Goal: Task Accomplishment & Management: Manage account settings

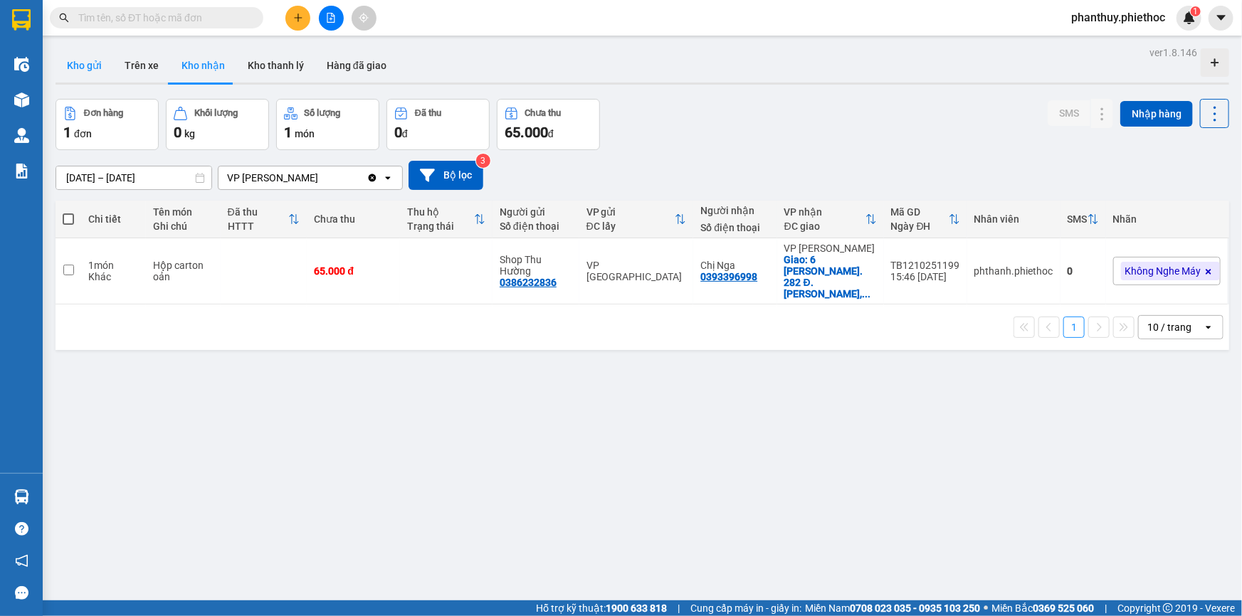
click at [88, 61] on button "Kho gửi" at bounding box center [85, 65] width 58 height 34
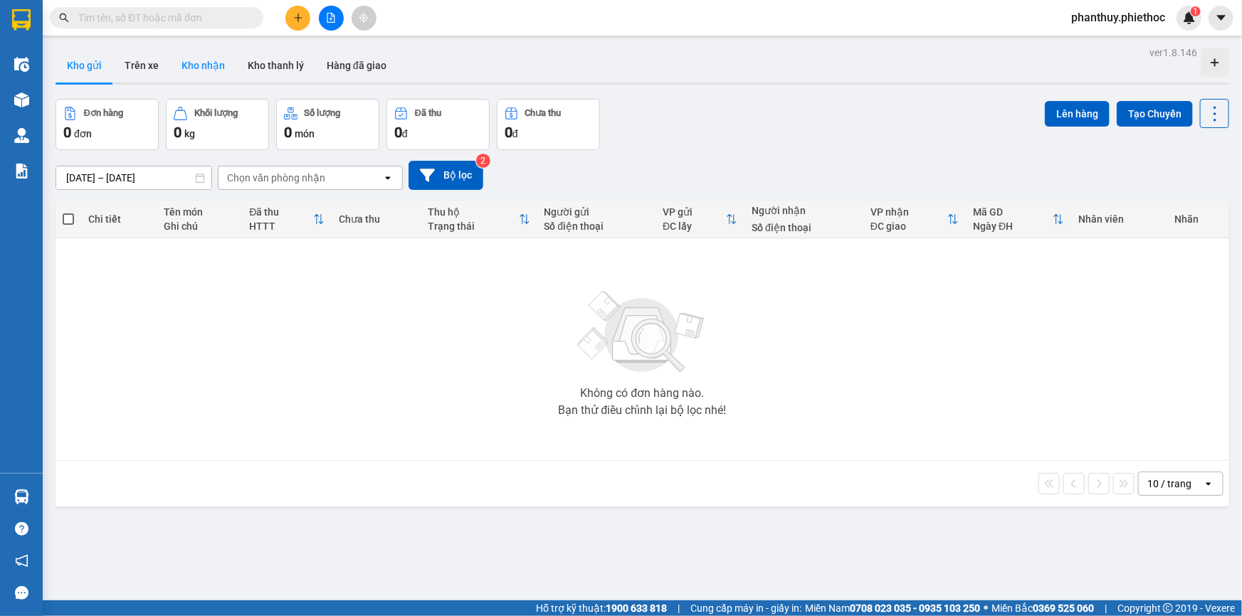
click at [199, 63] on button "Kho nhận" at bounding box center [203, 65] width 66 height 34
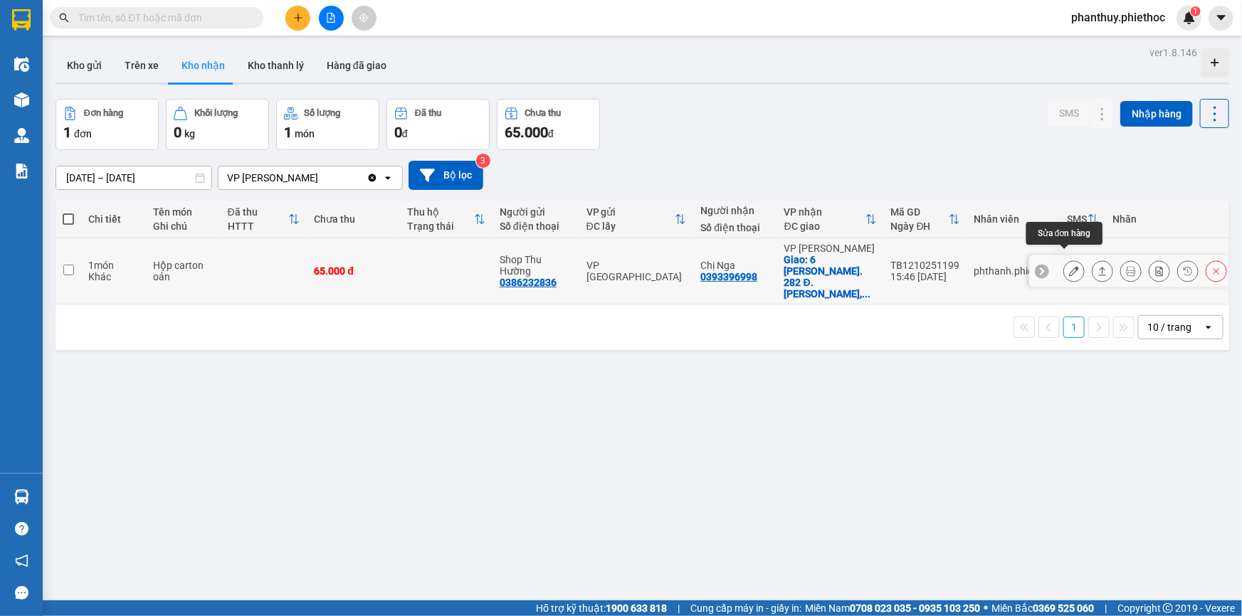
click at [1069, 266] on icon at bounding box center [1074, 271] width 10 height 10
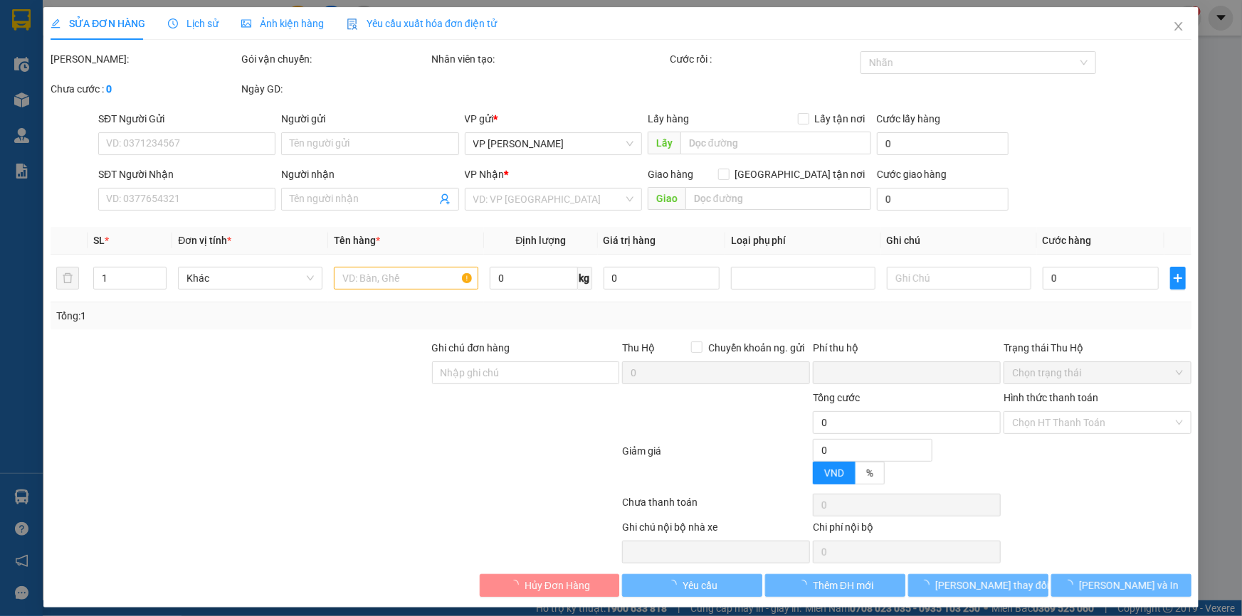
type input "0386232836"
type input "Shop Thu Hường"
type input "0393396998"
type input "Chị Nga"
checkbox input "true"
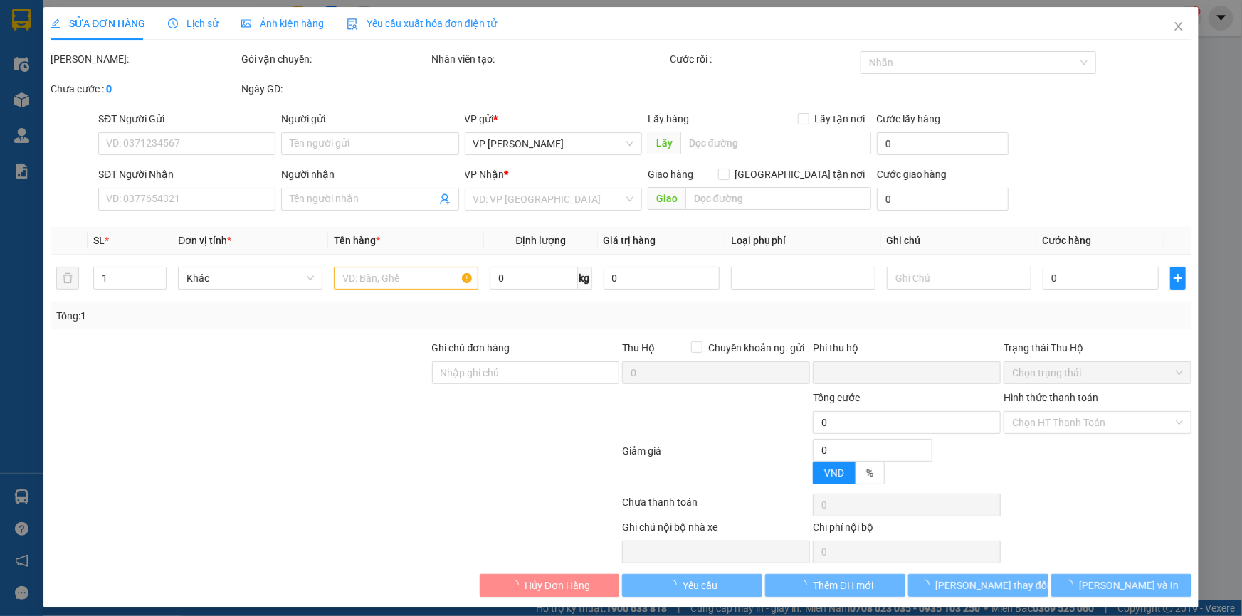
type input "6 Ng. 282 Đ. Lạc Long Quân, Bưởi, Tây Hồ, Hà Nội, Việt Nam"
type input "0"
type input "65.000"
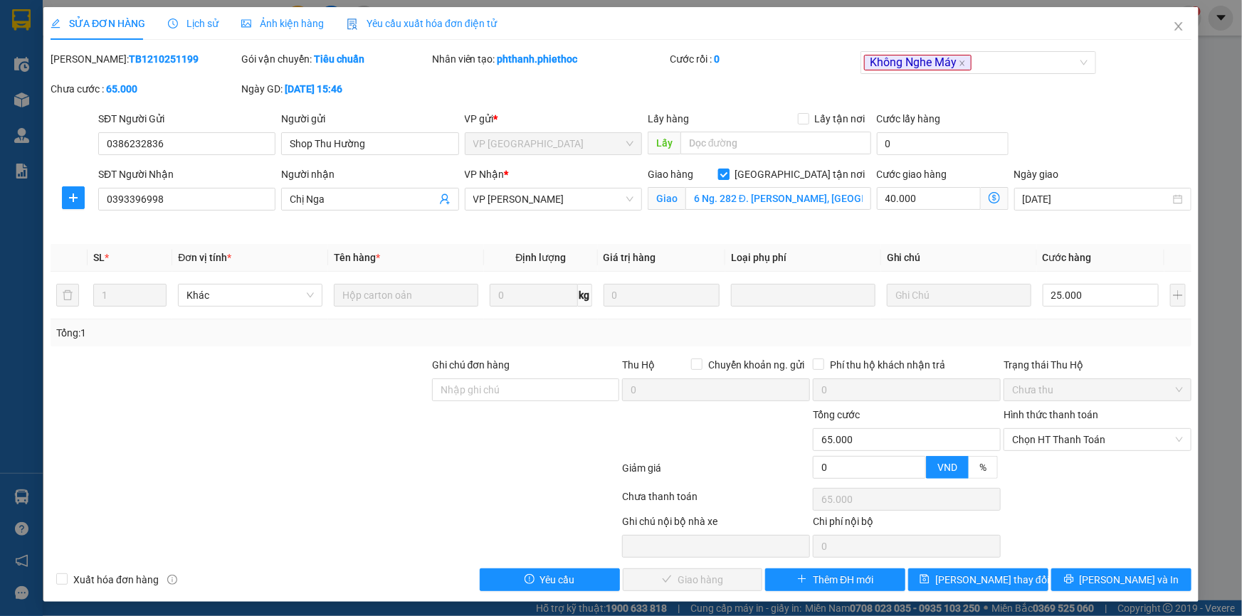
click at [728, 174] on input "Giao tận nơi" at bounding box center [723, 174] width 10 height 10
checkbox input "false"
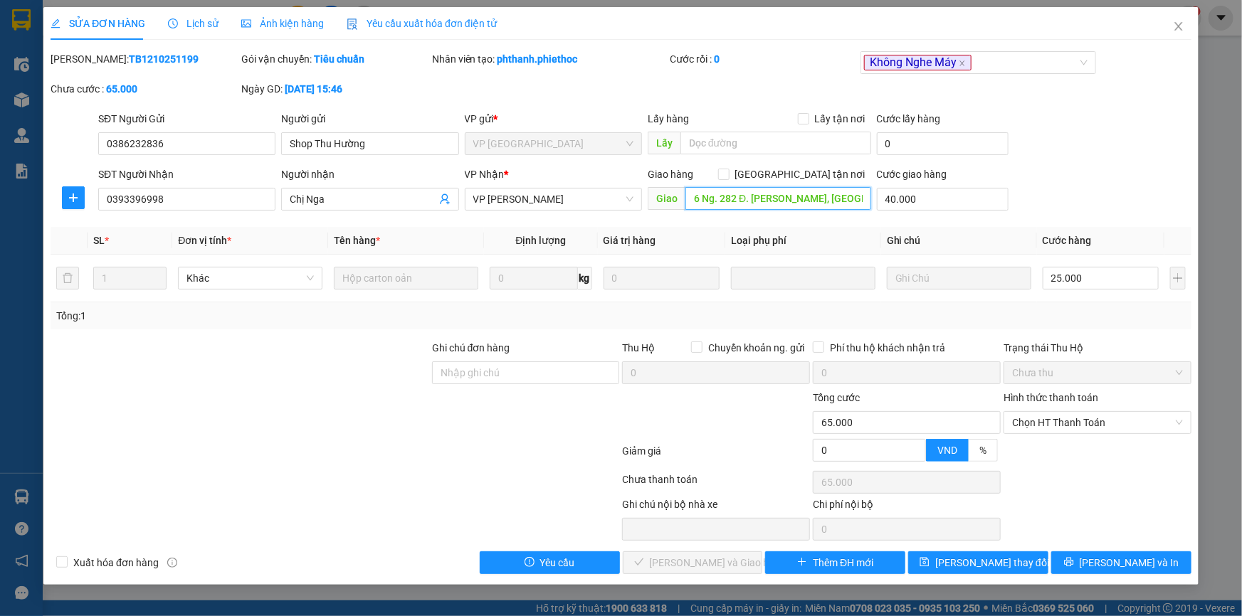
click at [747, 204] on input "6 Ng. 282 Đ. Lạc Long Quân, Bưởi, Tây Hồ, Hà Nội, Việt Nam" at bounding box center [778, 198] width 186 height 23
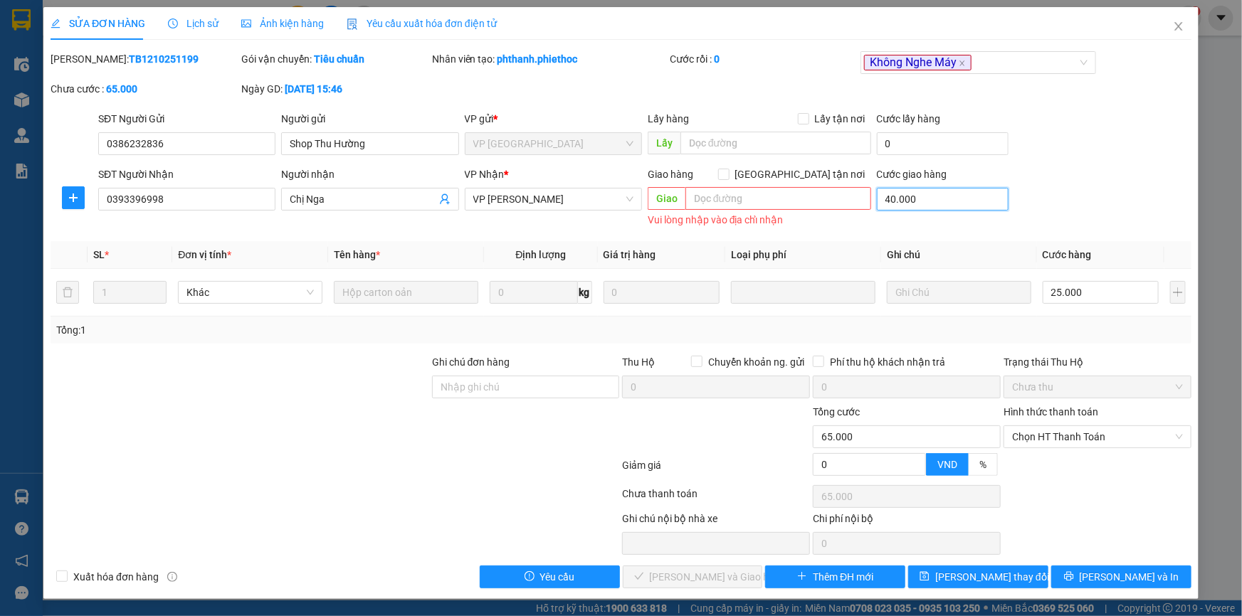
click at [939, 204] on input "40.000" at bounding box center [943, 199] width 132 height 23
type input "25.000"
type input "0"
click at [776, 199] on input "text" at bounding box center [778, 198] width 186 height 23
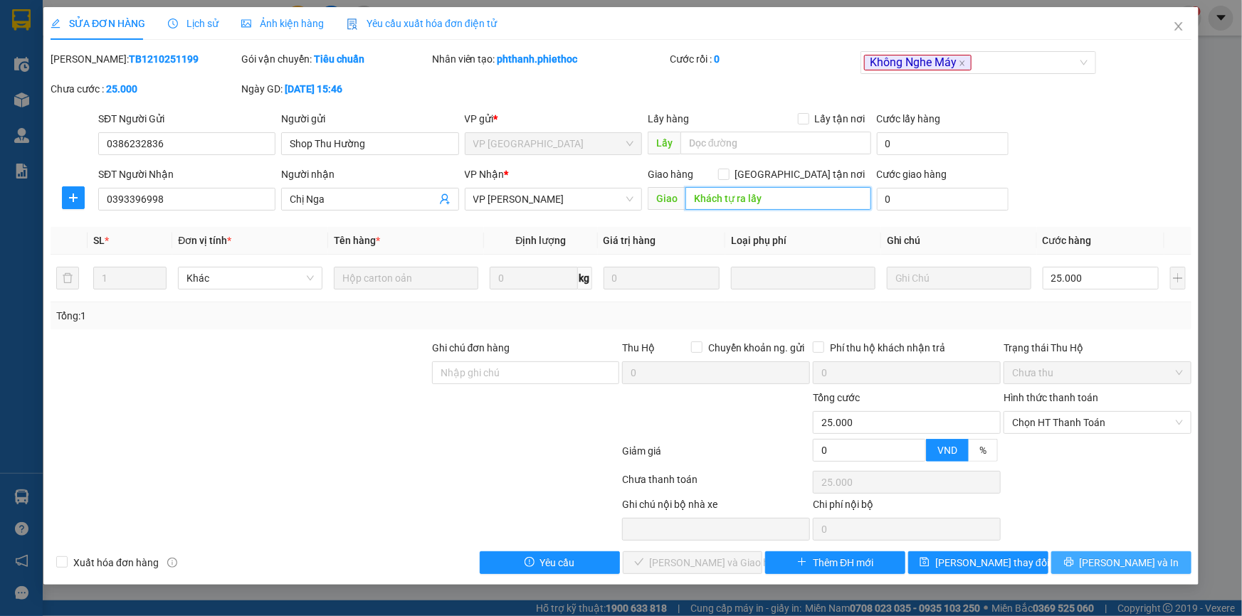
type input "Khách tự ra lấy"
click at [1073, 561] on icon "printer" at bounding box center [1068, 562] width 9 height 9
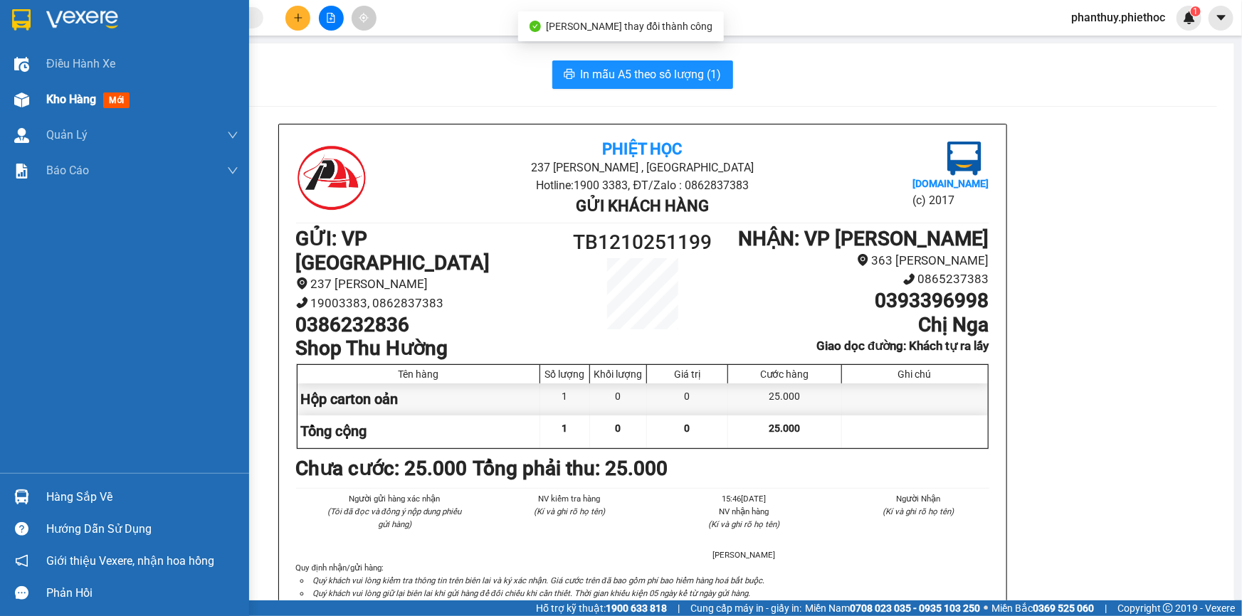
click at [42, 100] on div "Kho hàng mới" at bounding box center [124, 100] width 249 height 36
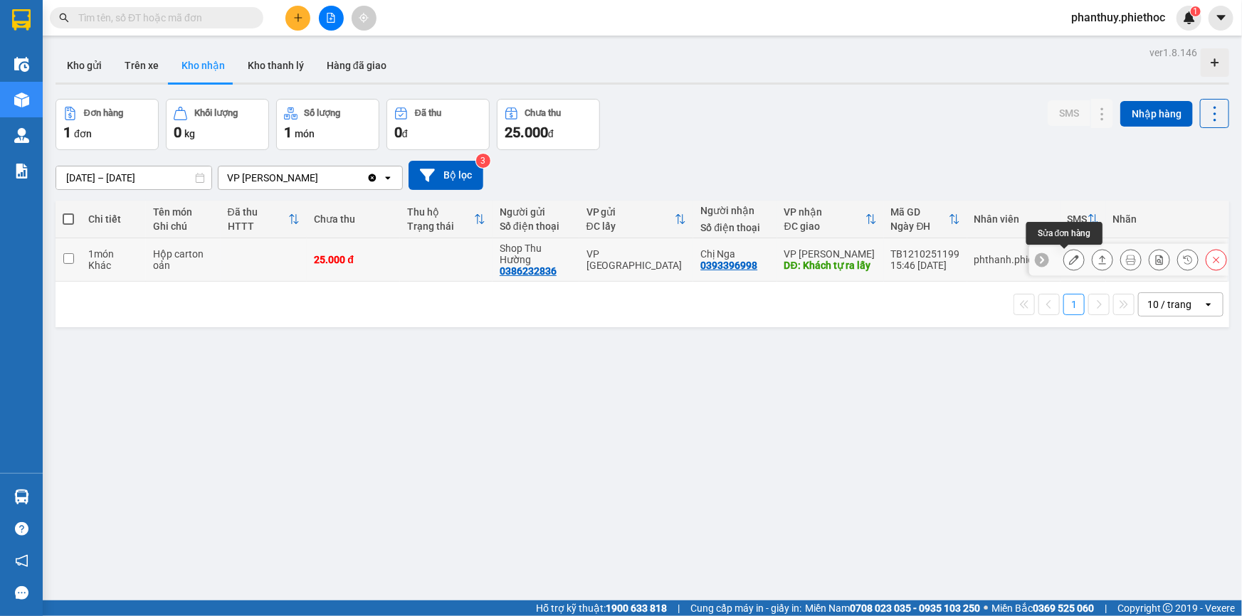
click at [1069, 258] on icon at bounding box center [1074, 260] width 10 height 10
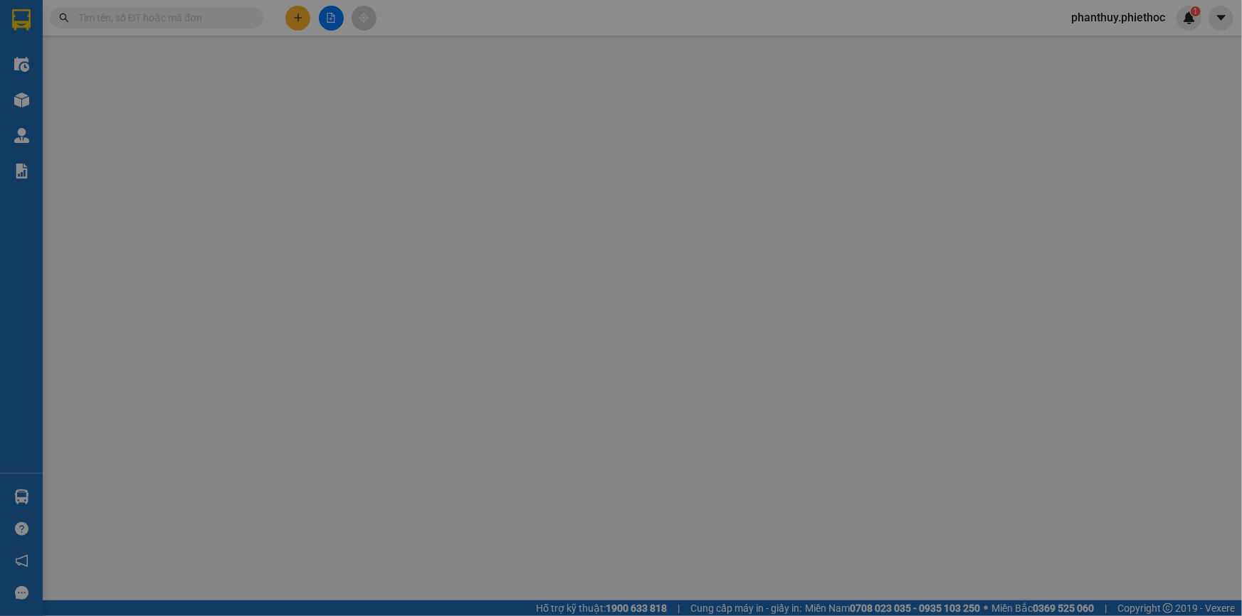
type input "0386232836"
type input "Shop Thu Hường"
type input "0393396998"
type input "Chị Nga"
type input "Khách tự ra lấy"
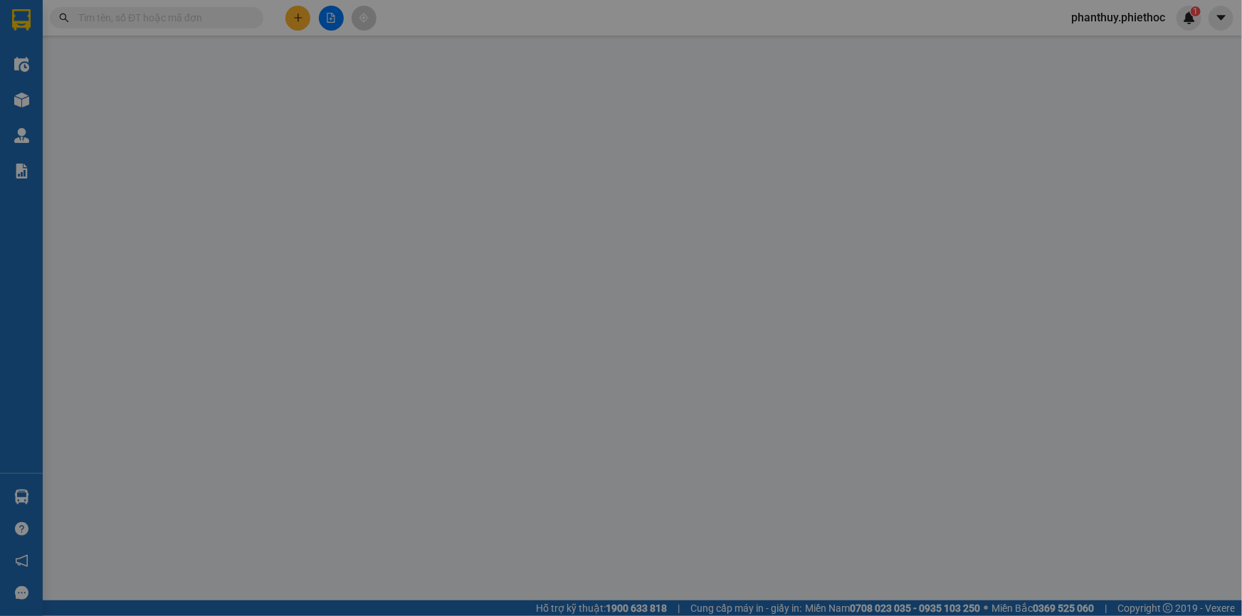
type input "0"
type input "25.000"
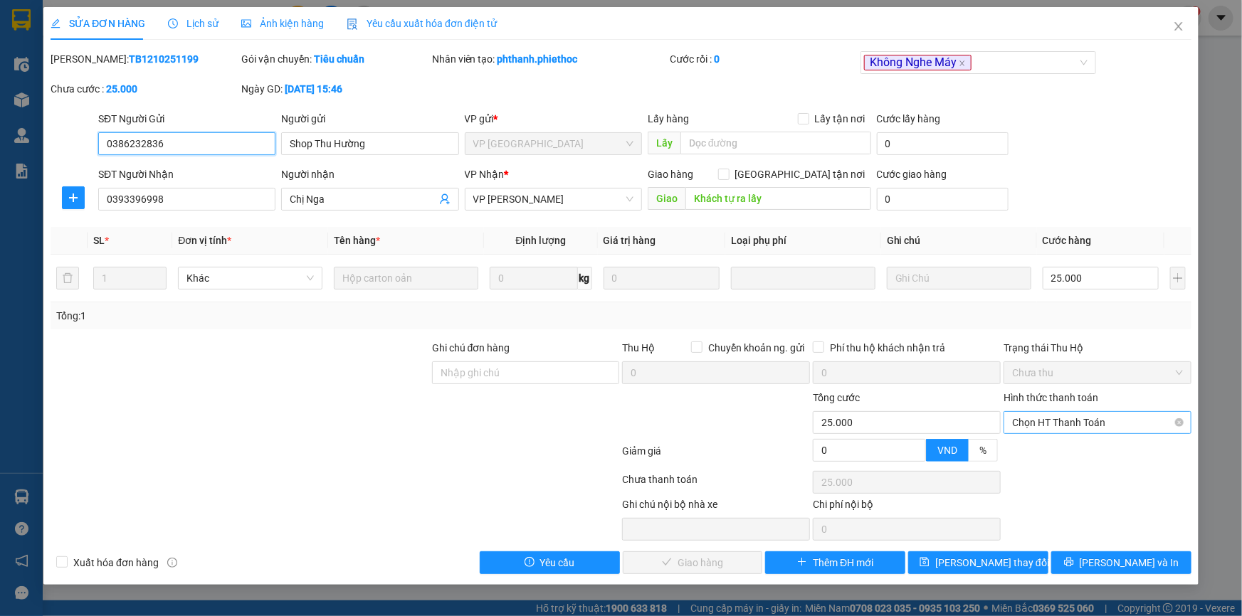
click at [1073, 419] on span "Chọn HT Thanh Toán" at bounding box center [1097, 422] width 171 height 21
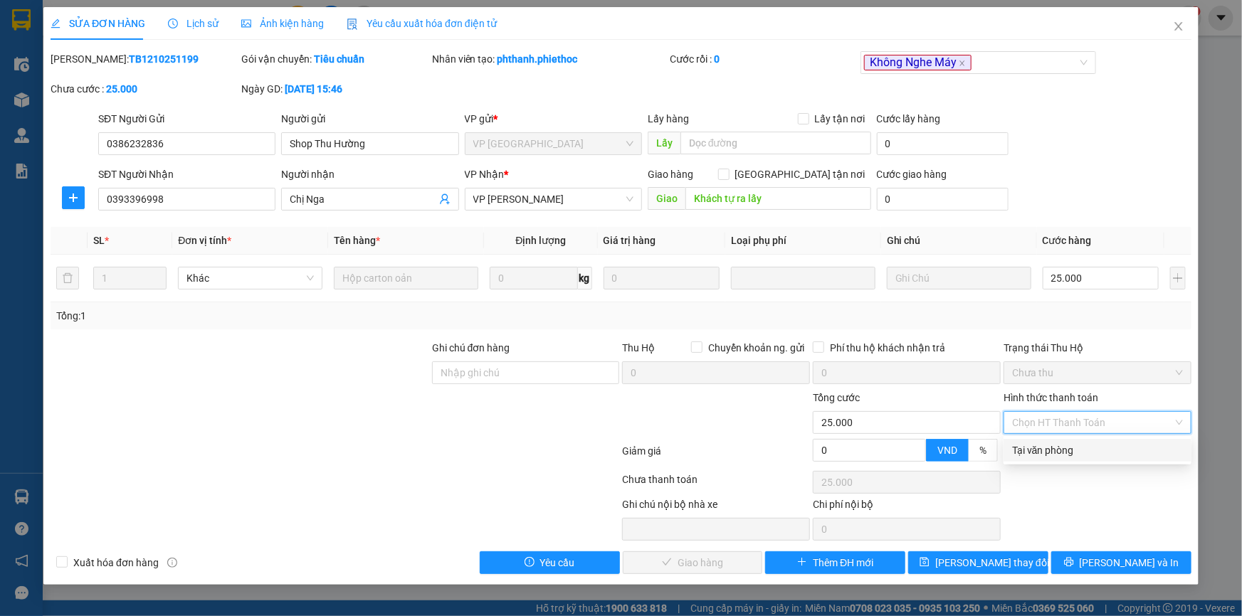
click at [1044, 450] on div "Tại văn phòng" at bounding box center [1097, 451] width 171 height 16
type input "0"
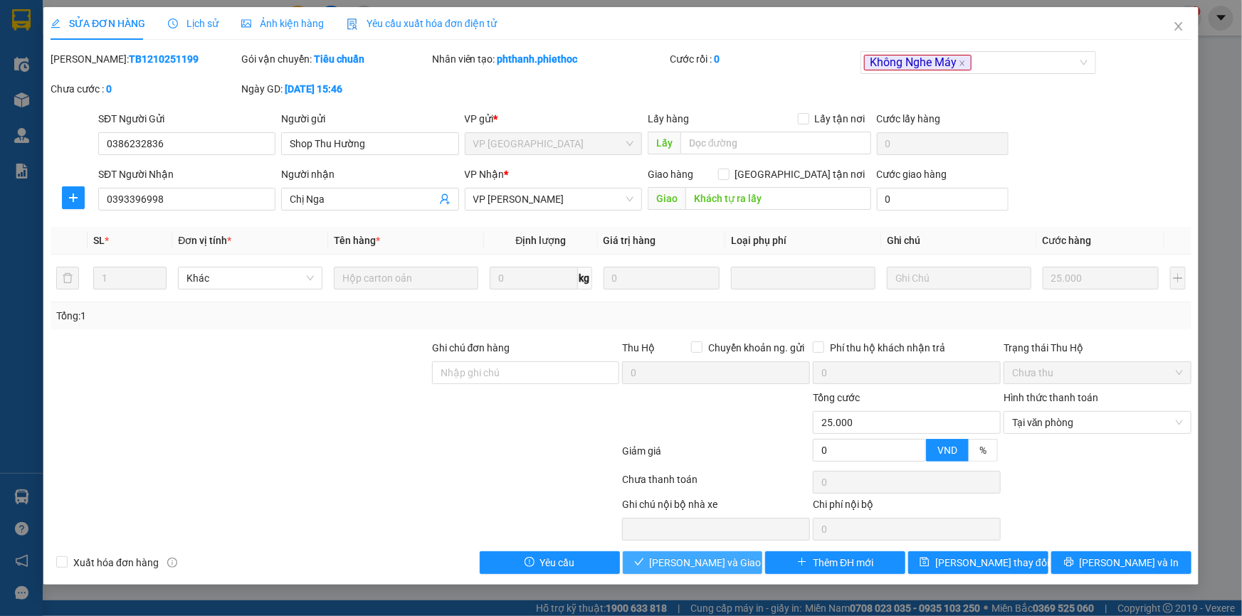
click at [697, 562] on span "Lưu và Giao hàng" at bounding box center [718, 563] width 137 height 16
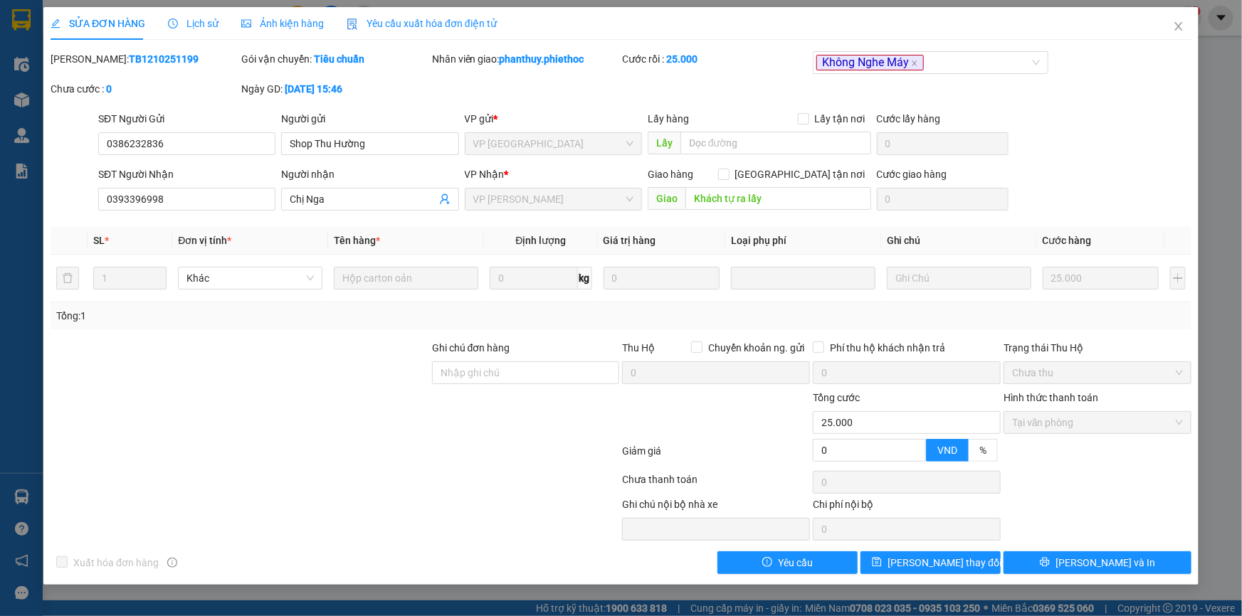
drag, startPoint x: 1132, startPoint y: 90, endPoint x: 1102, endPoint y: 96, distance: 30.4
click at [1130, 92] on div "Mã ĐH: TB1210251199 Gói vận chuyển: Tiêu chuẩn Nhân viên giao: phanthuy.phietho…" at bounding box center [621, 81] width 1144 height 60
click at [1181, 20] on span "Close" at bounding box center [1179, 27] width 40 height 40
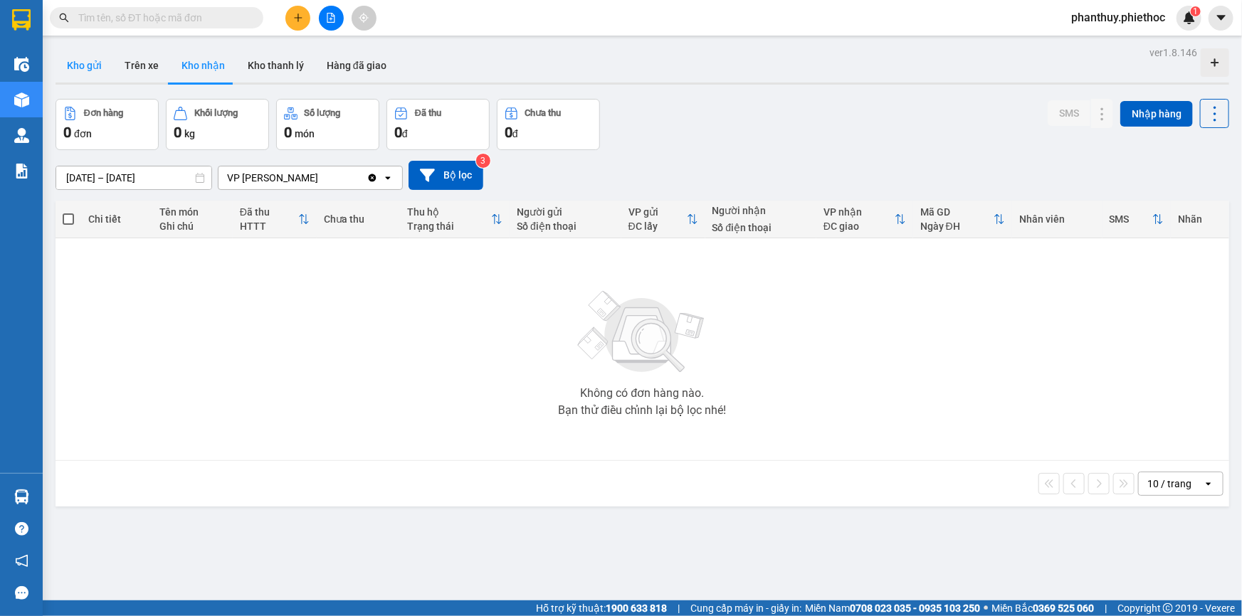
click at [85, 63] on button "Kho gửi" at bounding box center [85, 65] width 58 height 34
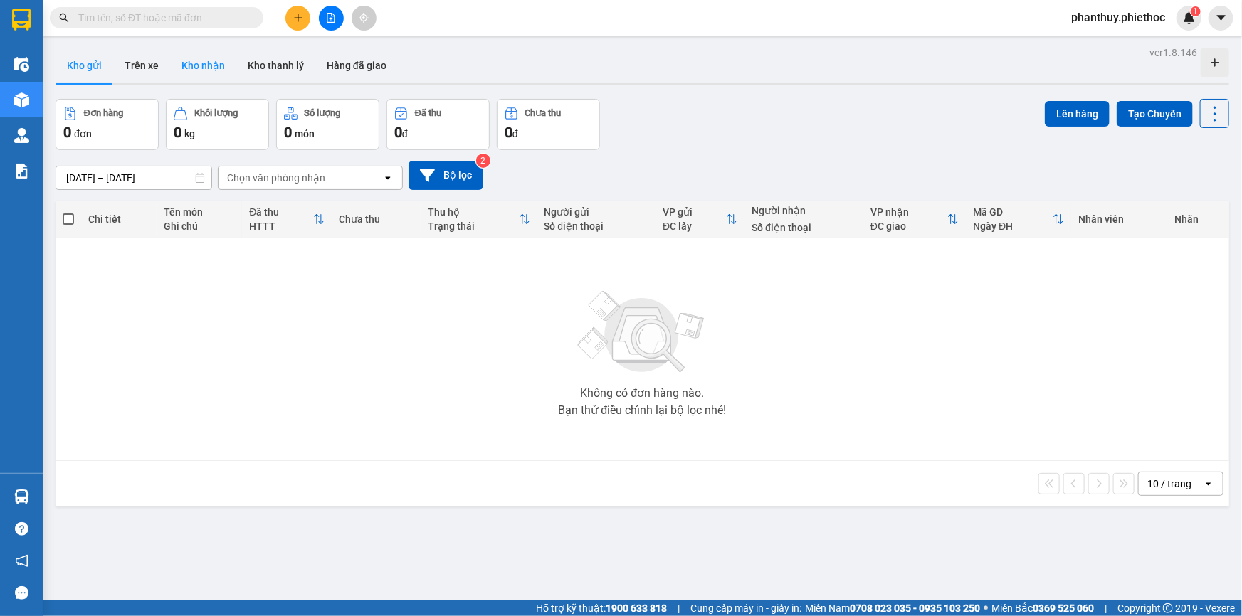
click at [184, 65] on button "Kho nhận" at bounding box center [203, 65] width 66 height 34
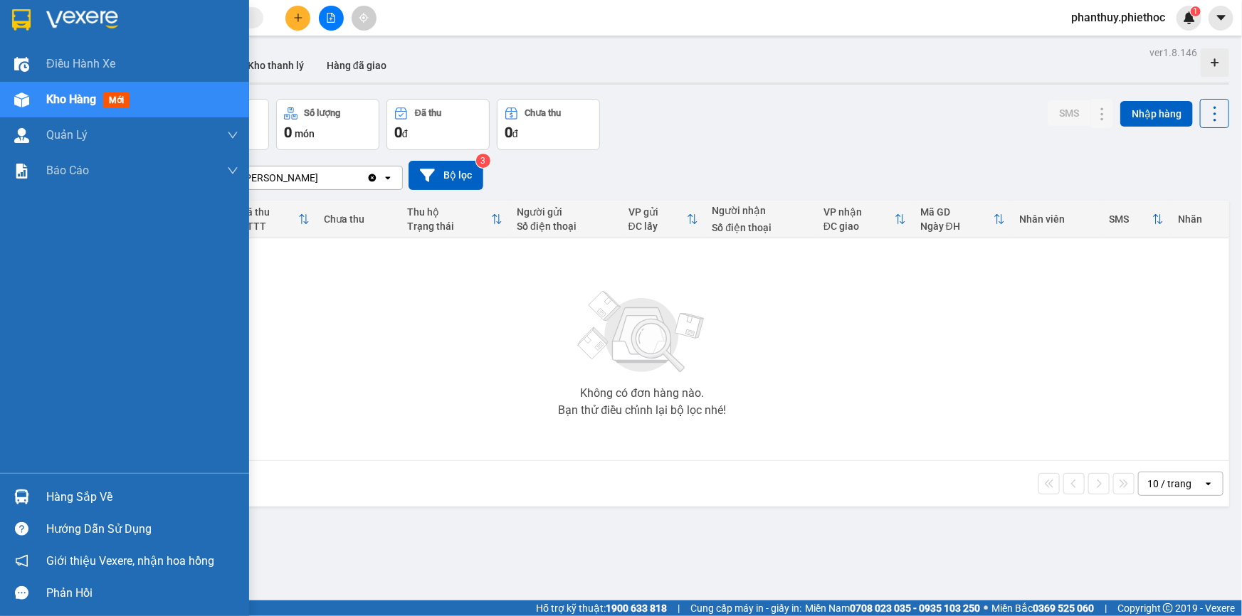
drag, startPoint x: 76, startPoint y: 498, endPoint x: 300, endPoint y: 453, distance: 227.9
click at [78, 498] on div "Hàng sắp về" at bounding box center [142, 497] width 192 height 21
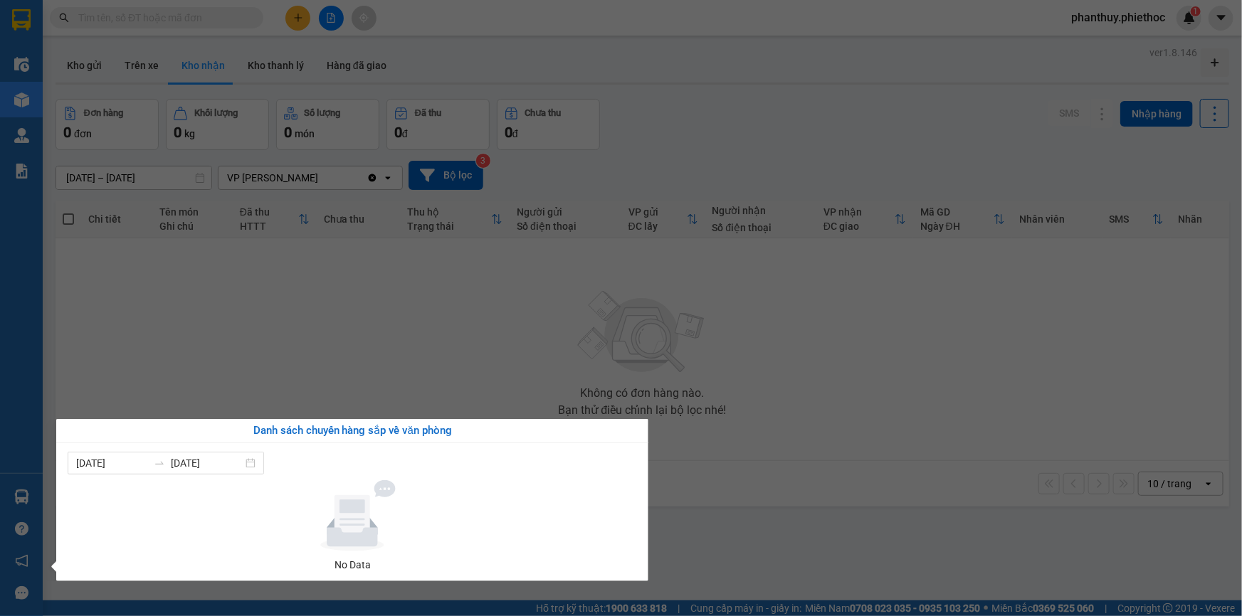
click at [498, 340] on section "Kết quả tìm kiếm ( 13 ) Bộ lọc Mã ĐH Trạng thái Món hàng Thu hộ Tổng cước Chưa …" at bounding box center [621, 308] width 1242 height 616
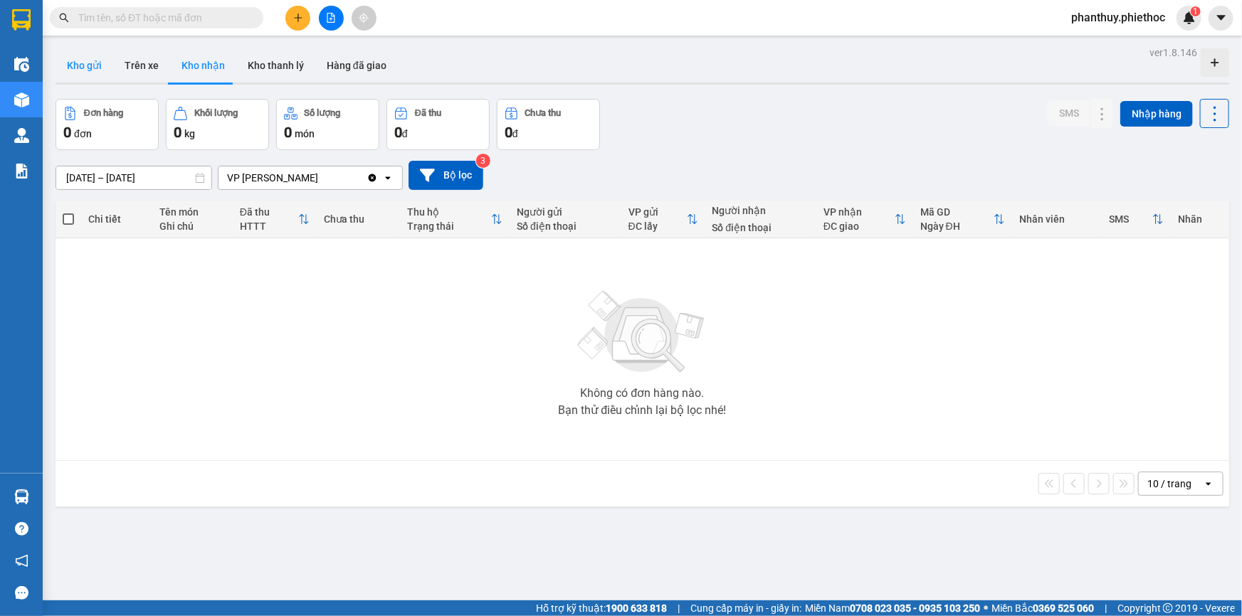
click at [93, 58] on button "Kho gửi" at bounding box center [85, 65] width 58 height 34
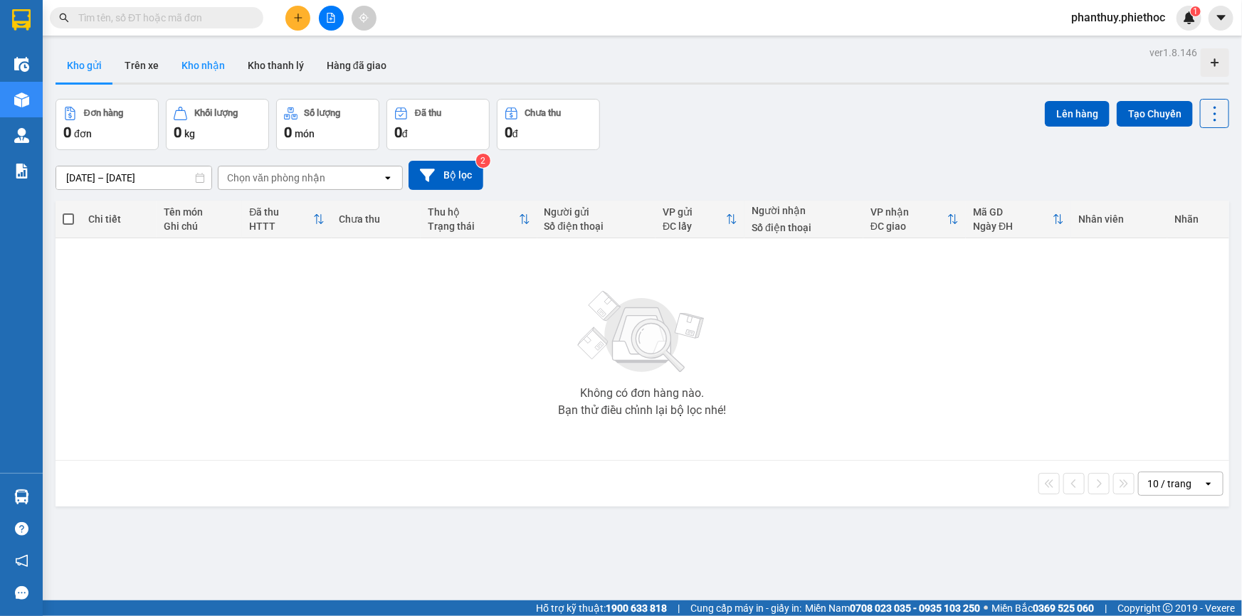
click at [192, 66] on button "Kho nhận" at bounding box center [203, 65] width 66 height 34
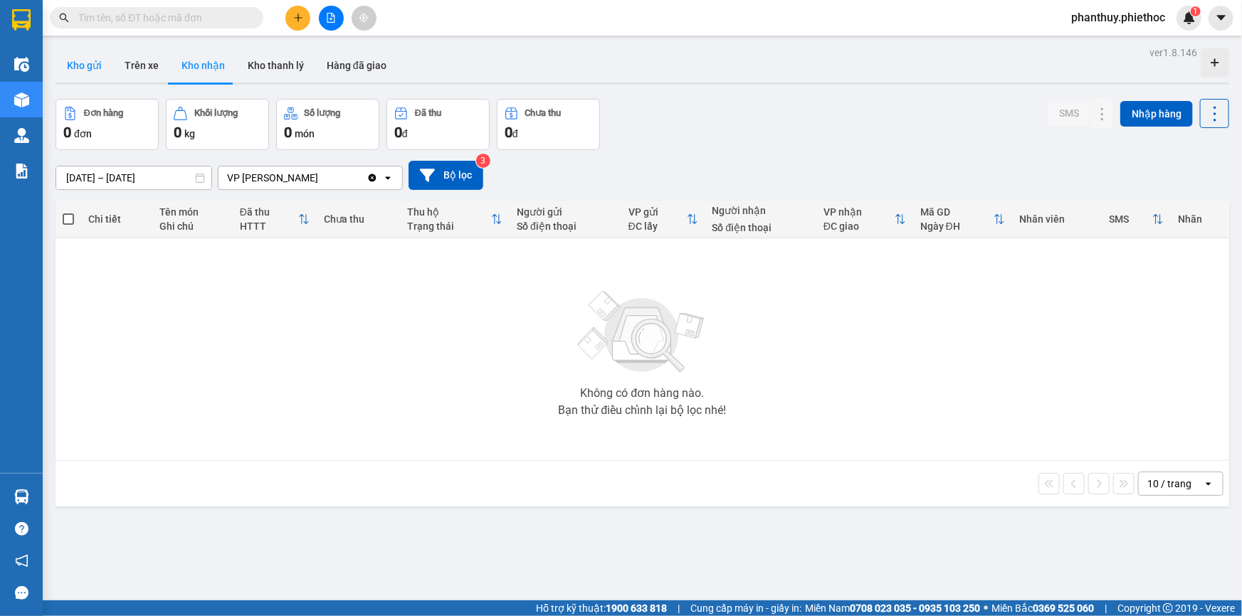
click at [65, 62] on button "Kho gửi" at bounding box center [85, 65] width 58 height 34
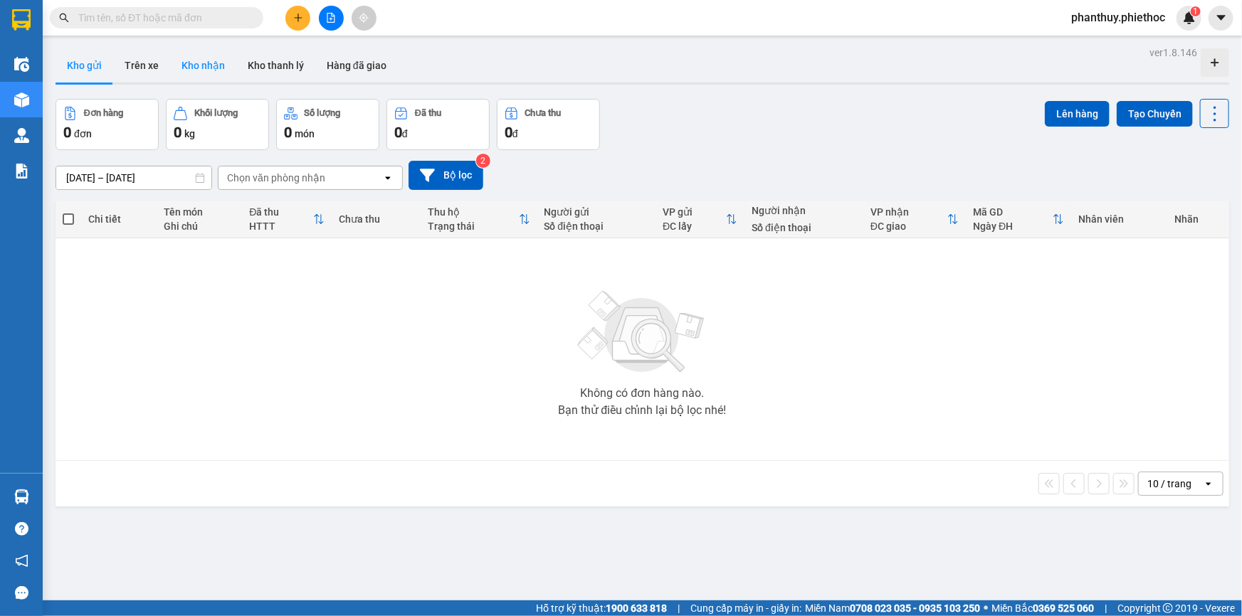
click at [192, 65] on button "Kho nhận" at bounding box center [203, 65] width 66 height 34
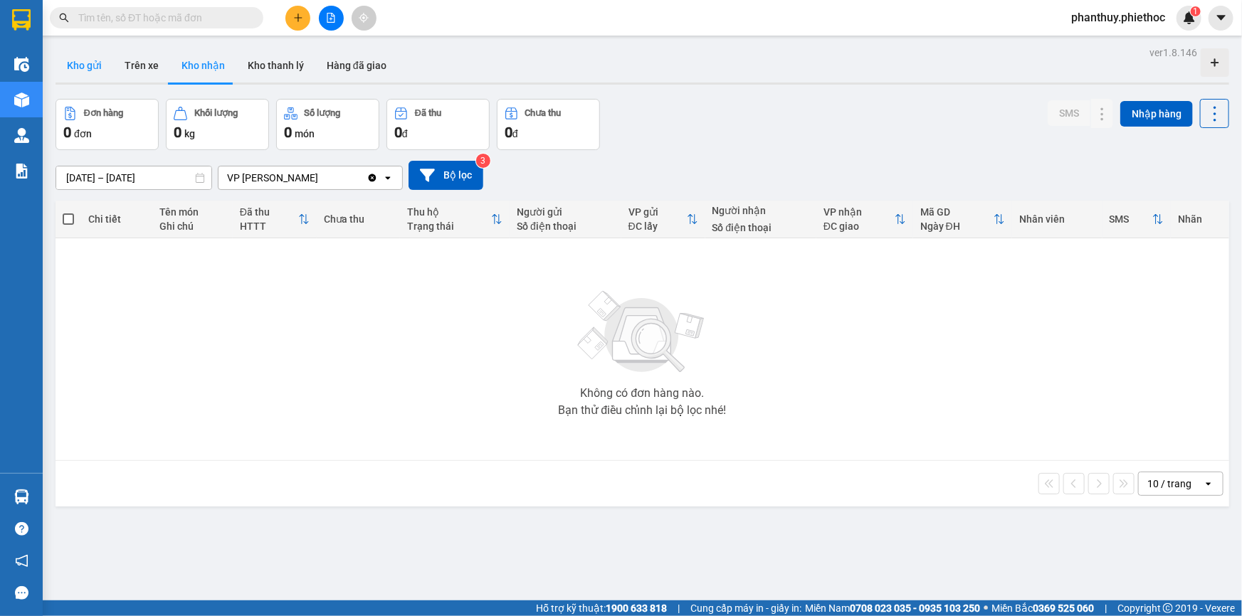
click at [86, 59] on button "Kho gửi" at bounding box center [85, 65] width 58 height 34
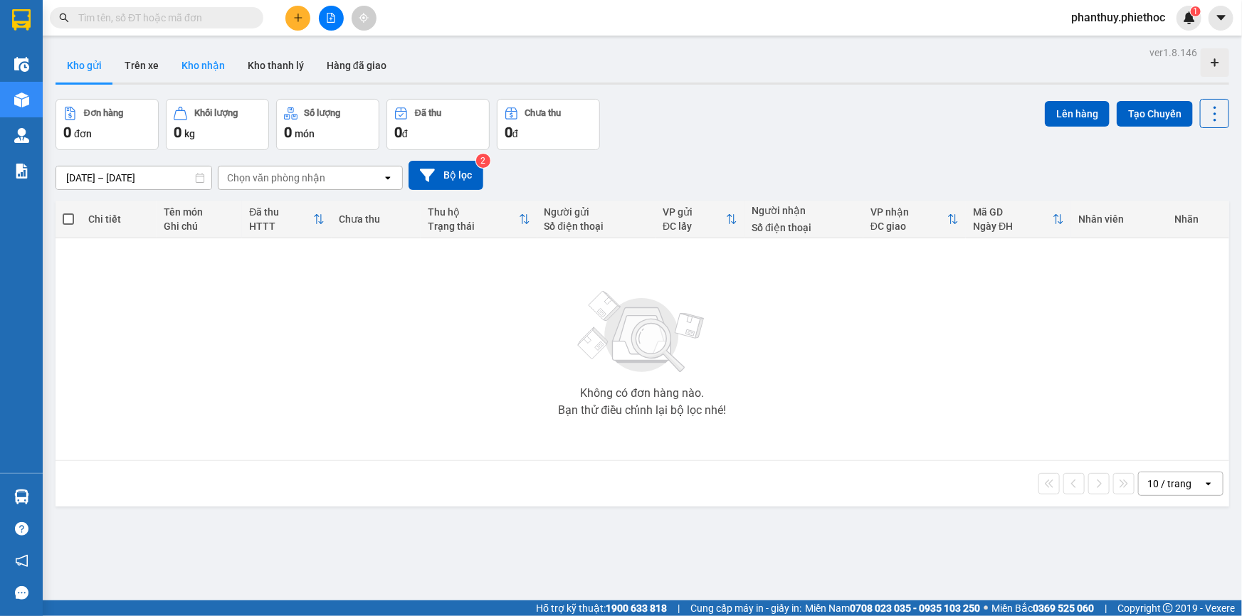
click at [205, 65] on button "Kho nhận" at bounding box center [203, 65] width 66 height 34
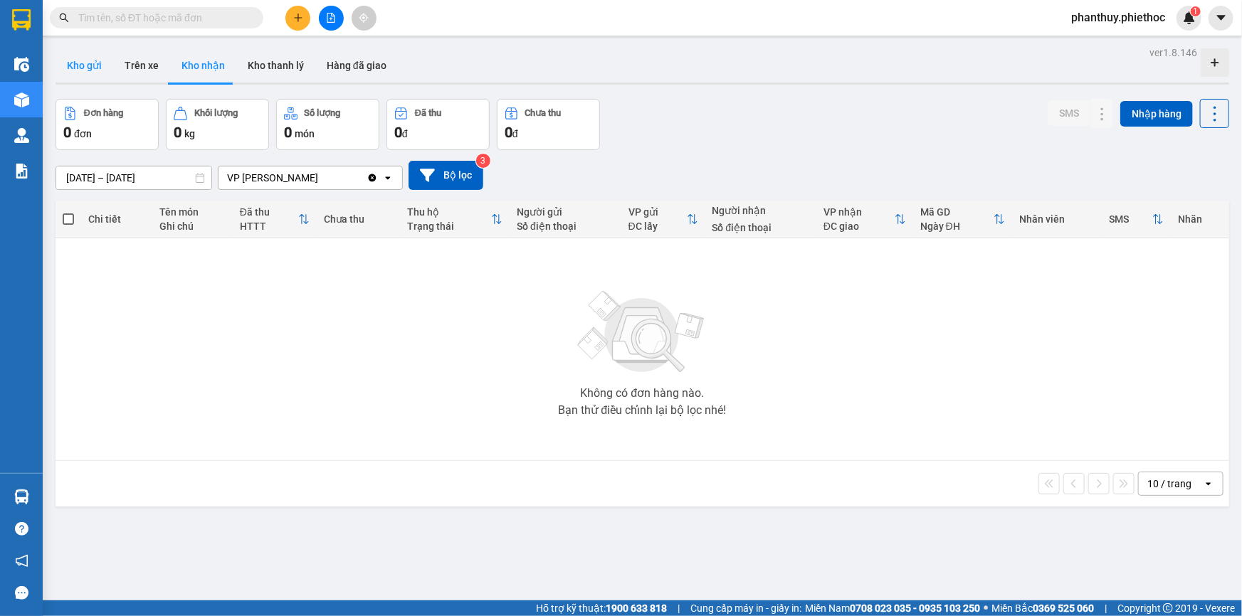
click at [84, 61] on button "Kho gửi" at bounding box center [85, 65] width 58 height 34
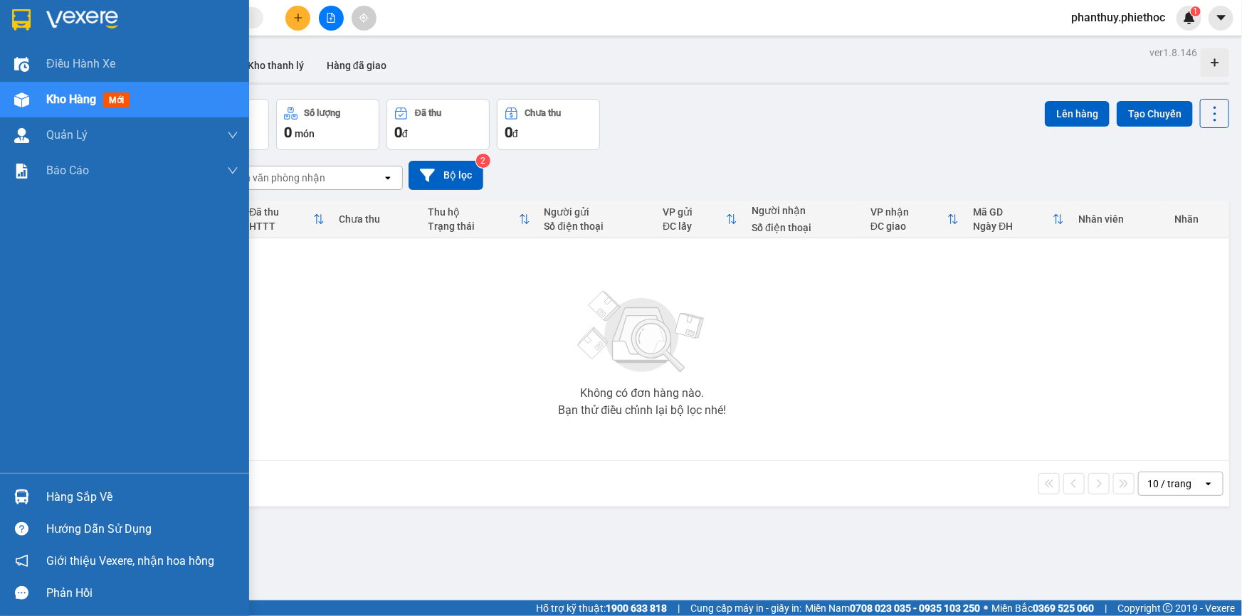
click at [100, 485] on div "Hàng sắp về" at bounding box center [124, 497] width 249 height 32
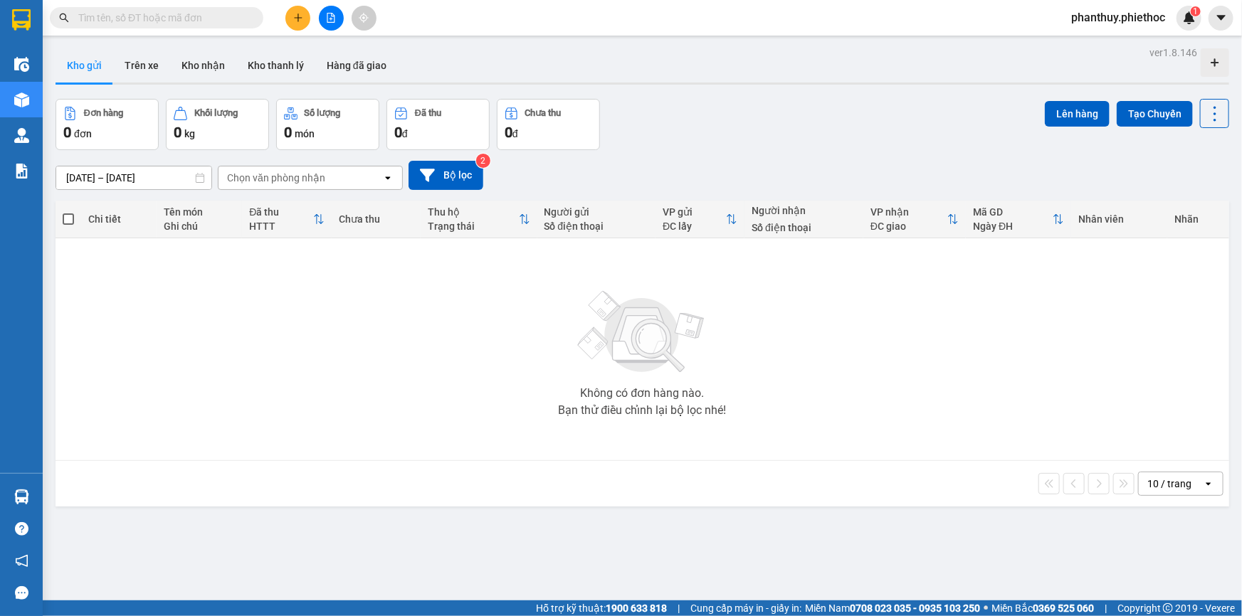
click at [483, 355] on section "Kết quả tìm kiếm ( 13 ) Bộ lọc Mã ĐH Trạng thái Món hàng Thu hộ Tổng cước Chưa …" at bounding box center [621, 308] width 1242 height 616
click at [211, 65] on button "Kho nhận" at bounding box center [203, 65] width 66 height 34
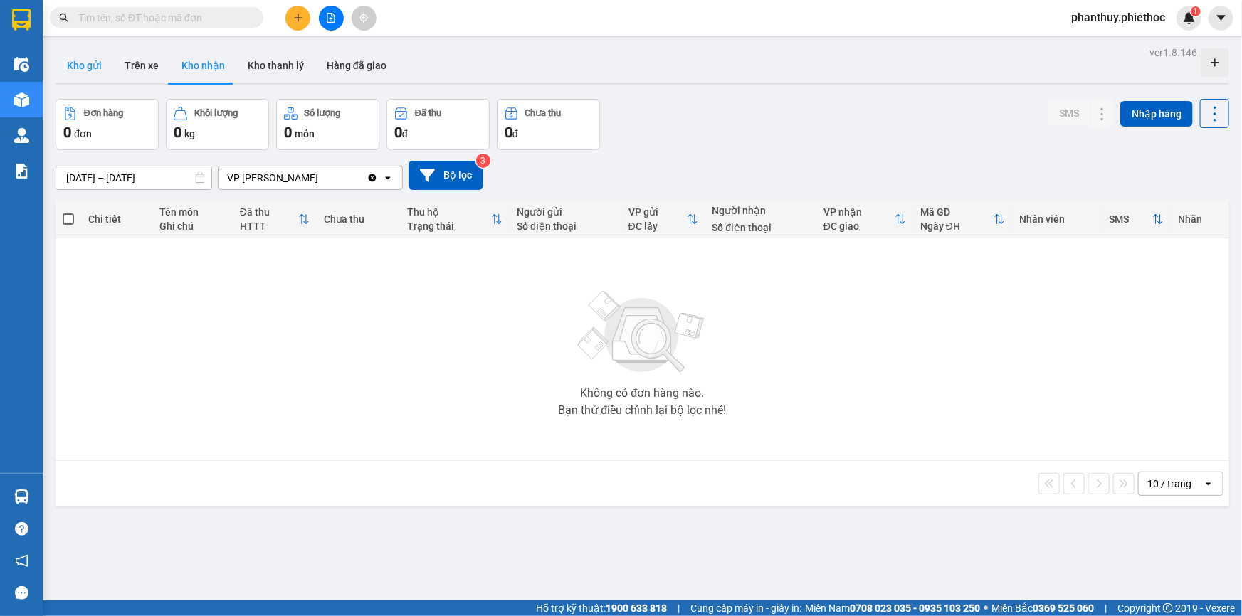
click at [70, 63] on button "Kho gửi" at bounding box center [85, 65] width 58 height 34
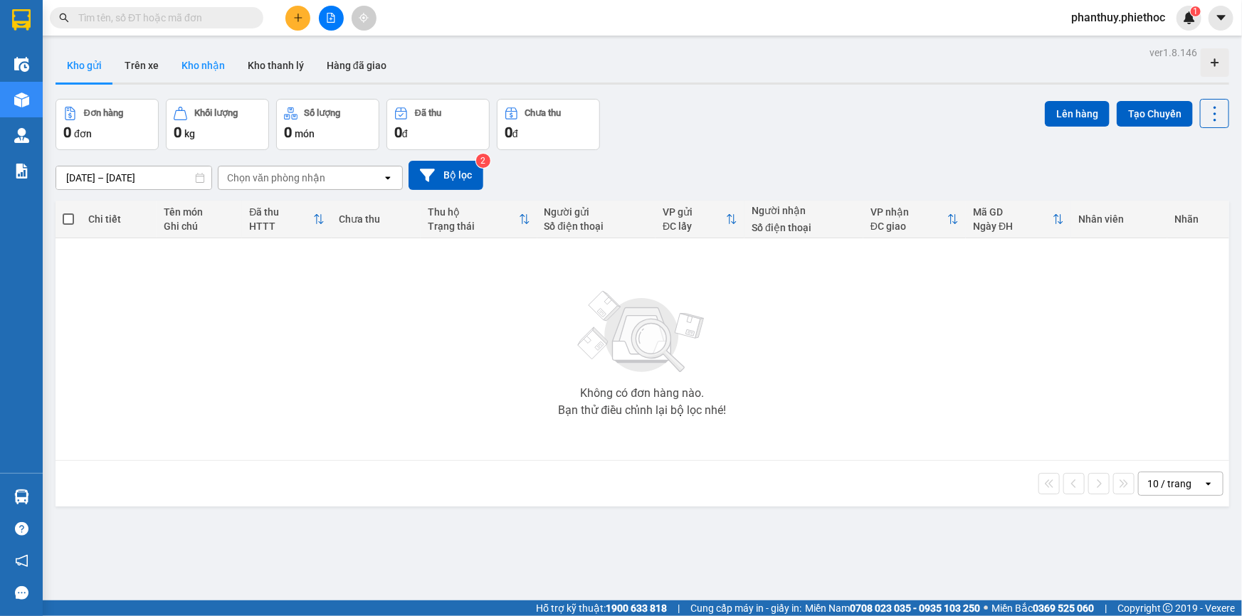
click at [193, 60] on button "Kho nhận" at bounding box center [203, 65] width 66 height 34
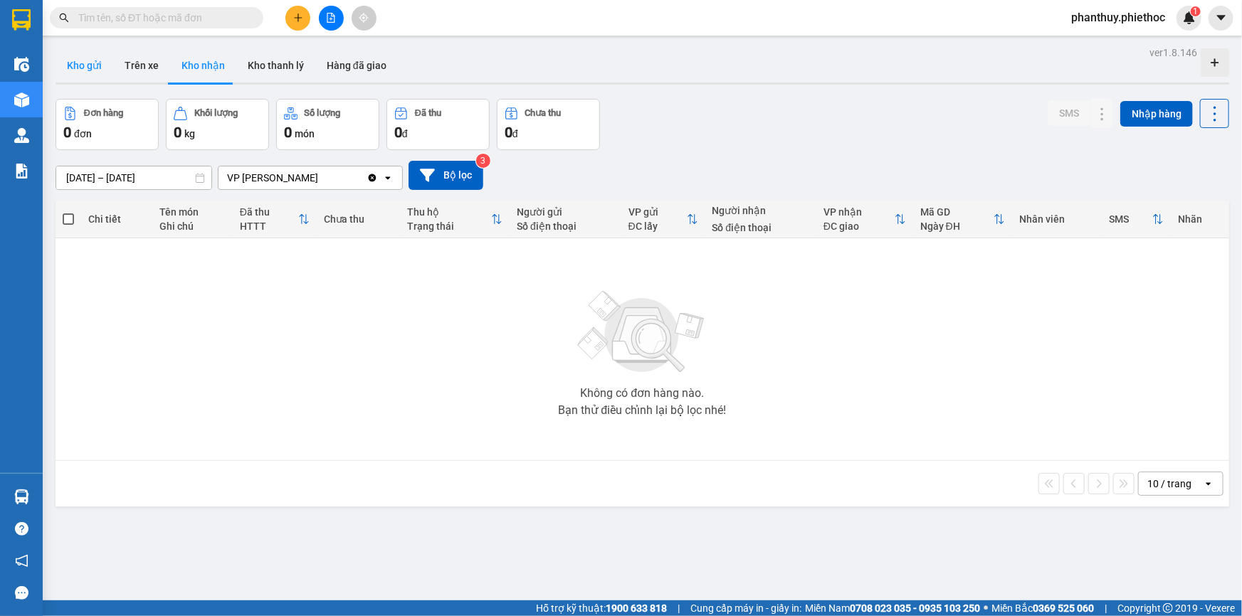
click at [87, 68] on button "Kho gửi" at bounding box center [85, 65] width 58 height 34
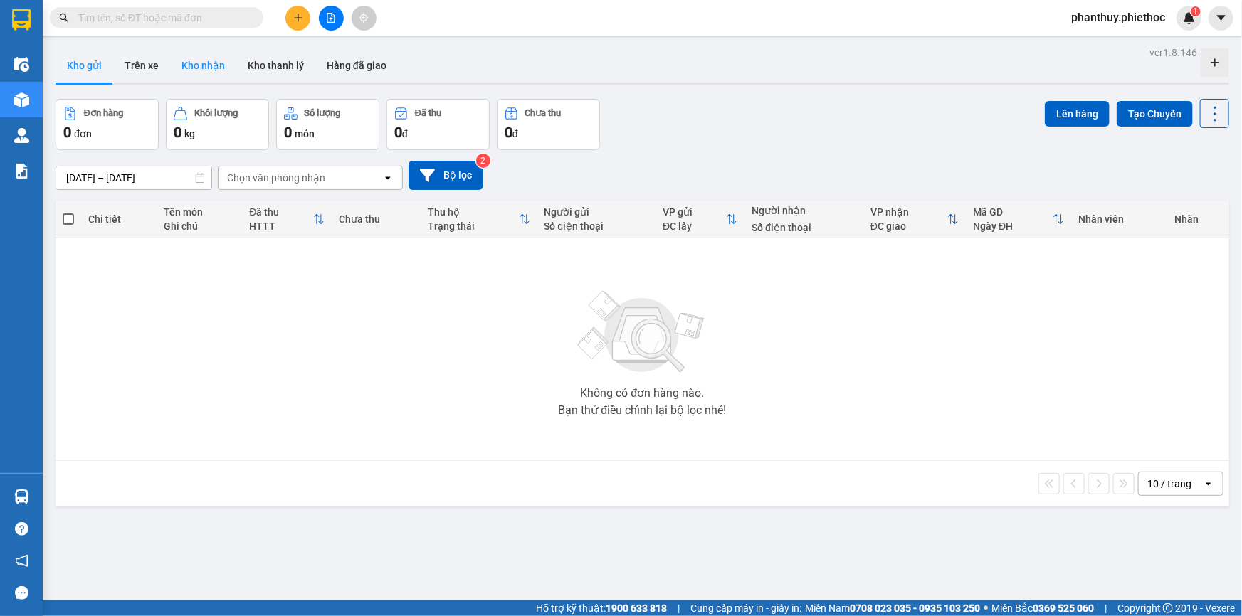
click at [196, 66] on button "Kho nhận" at bounding box center [203, 65] width 66 height 34
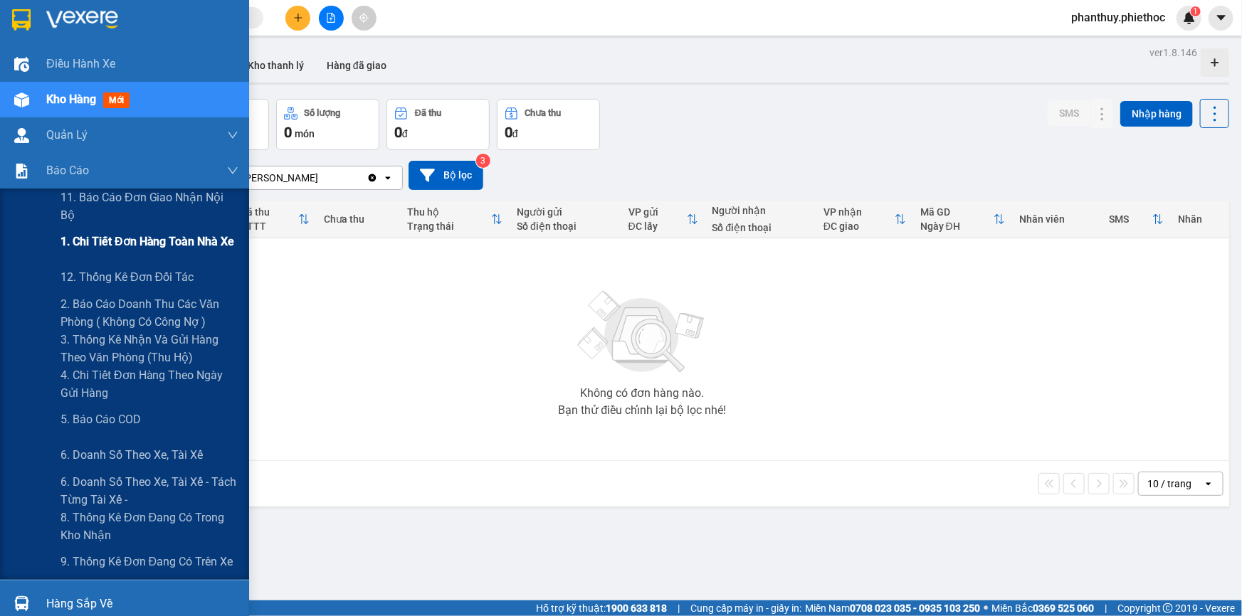
drag, startPoint x: 122, startPoint y: 283, endPoint x: 170, endPoint y: 253, distance: 55.9
click at [123, 283] on span "12. Thống kê đơn đối tác" at bounding box center [126, 277] width 133 height 18
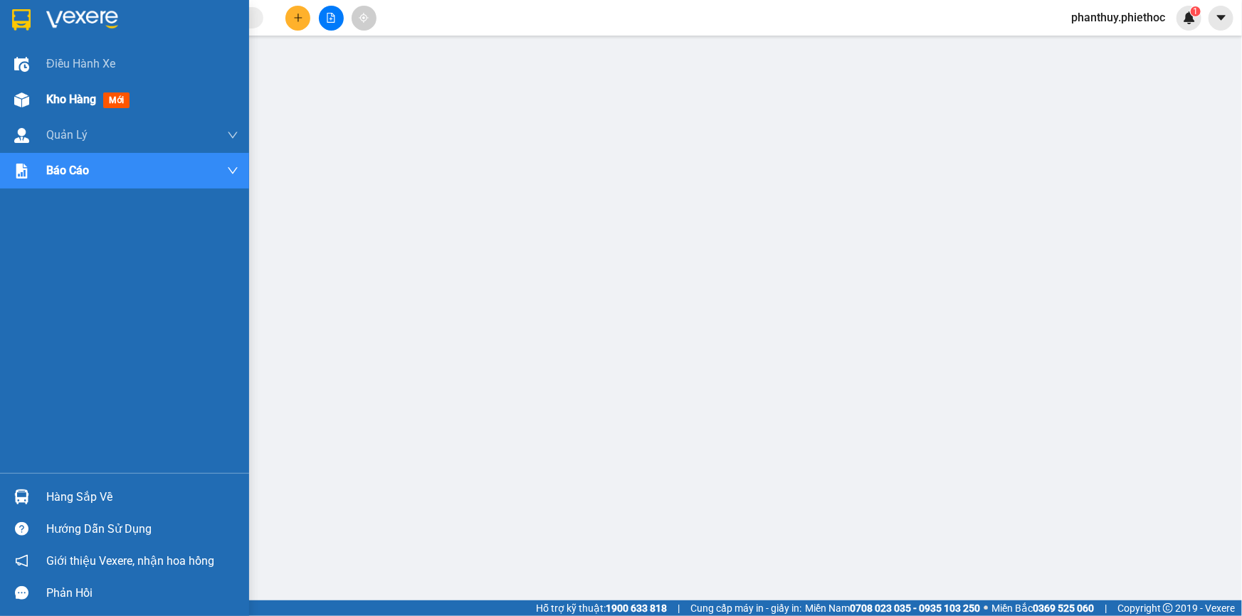
click at [36, 90] on div "Kho hàng mới" at bounding box center [124, 100] width 249 height 36
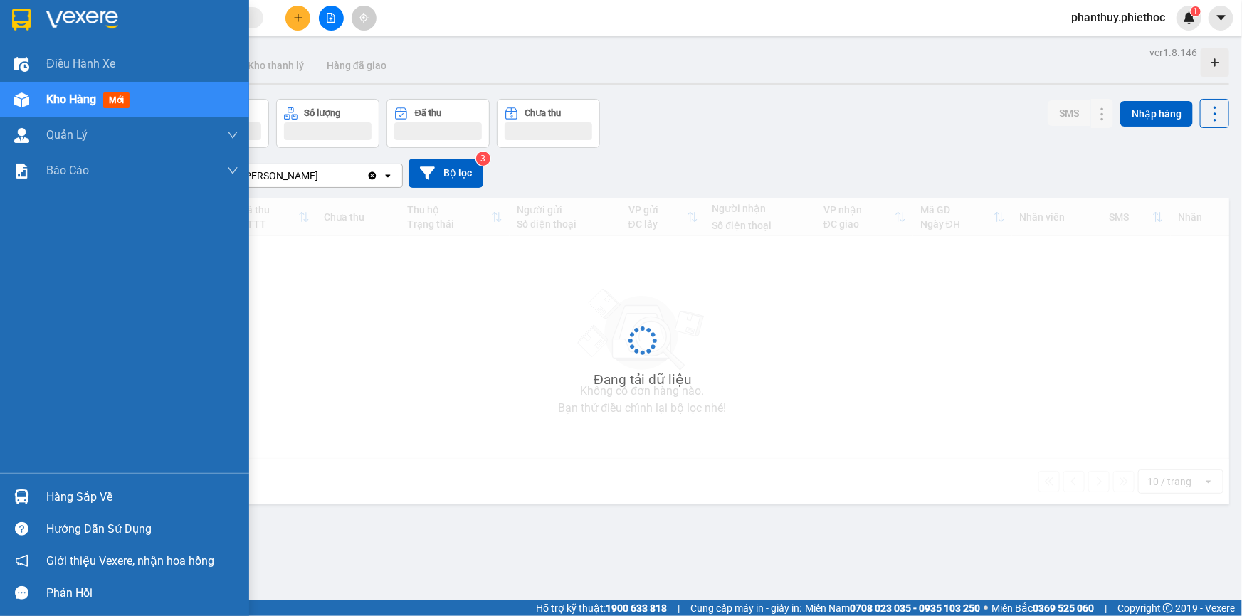
click at [159, 96] on div "Kho hàng mới" at bounding box center [142, 100] width 192 height 36
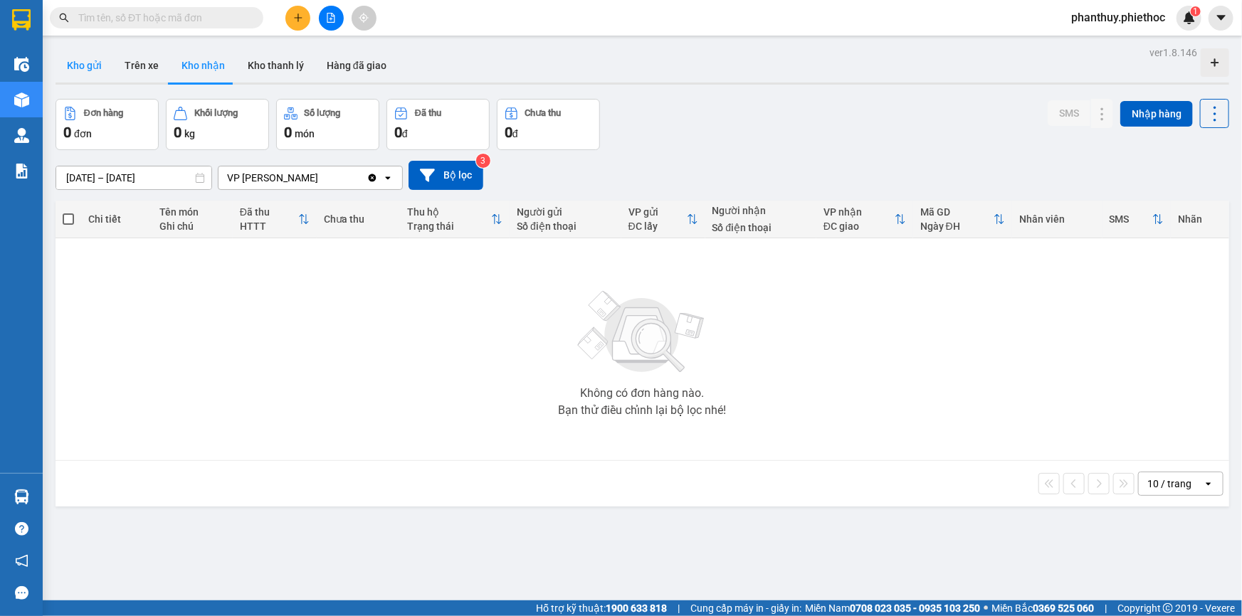
click at [85, 65] on button "Kho gửi" at bounding box center [85, 65] width 58 height 34
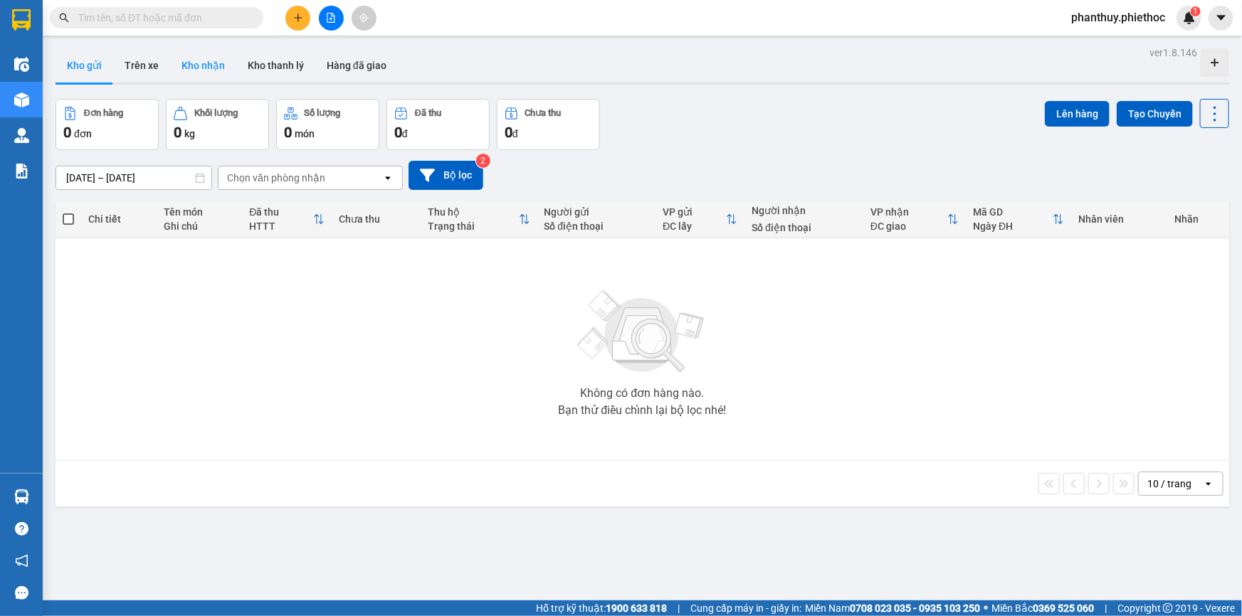
click at [218, 62] on button "Kho nhận" at bounding box center [203, 65] width 66 height 34
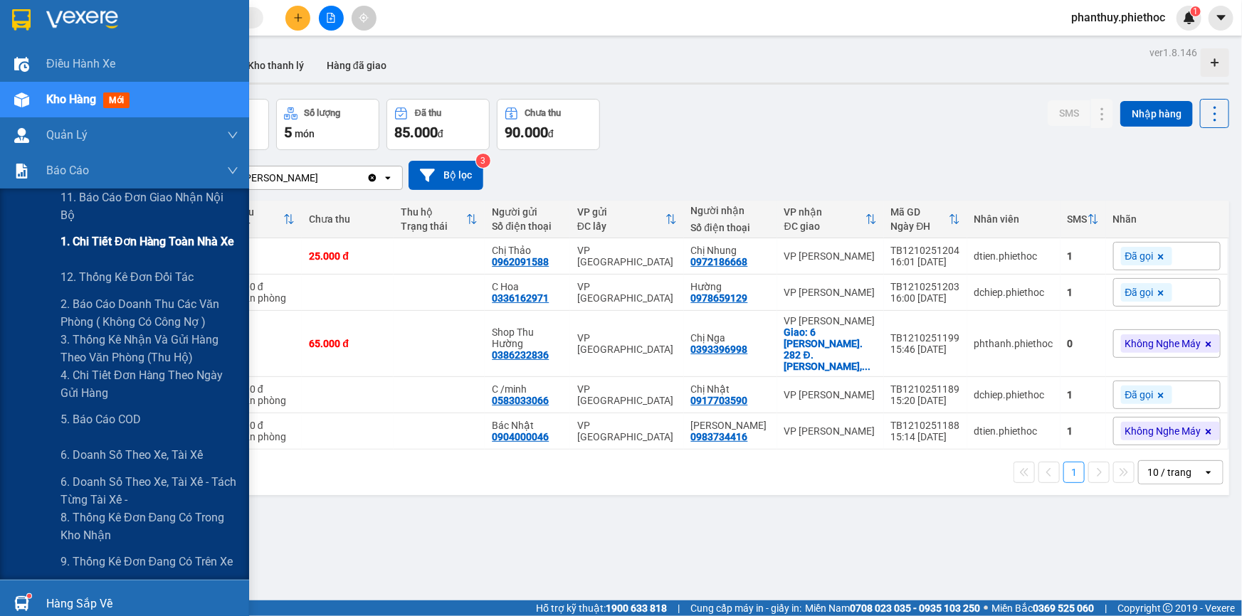
drag, startPoint x: 129, startPoint y: 236, endPoint x: 173, endPoint y: 235, distance: 44.1
click at [129, 237] on span "1. Chi tiết đơn hàng toàn nhà xe" at bounding box center [147, 242] width 174 height 18
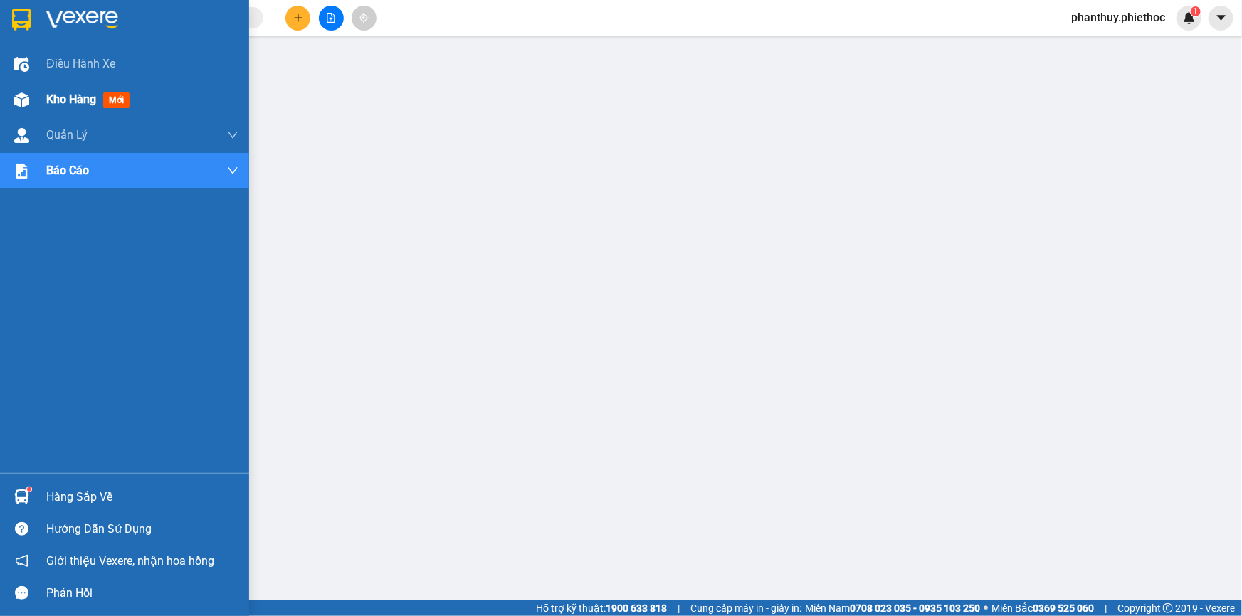
click at [46, 93] on span "Kho hàng" at bounding box center [71, 100] width 50 height 14
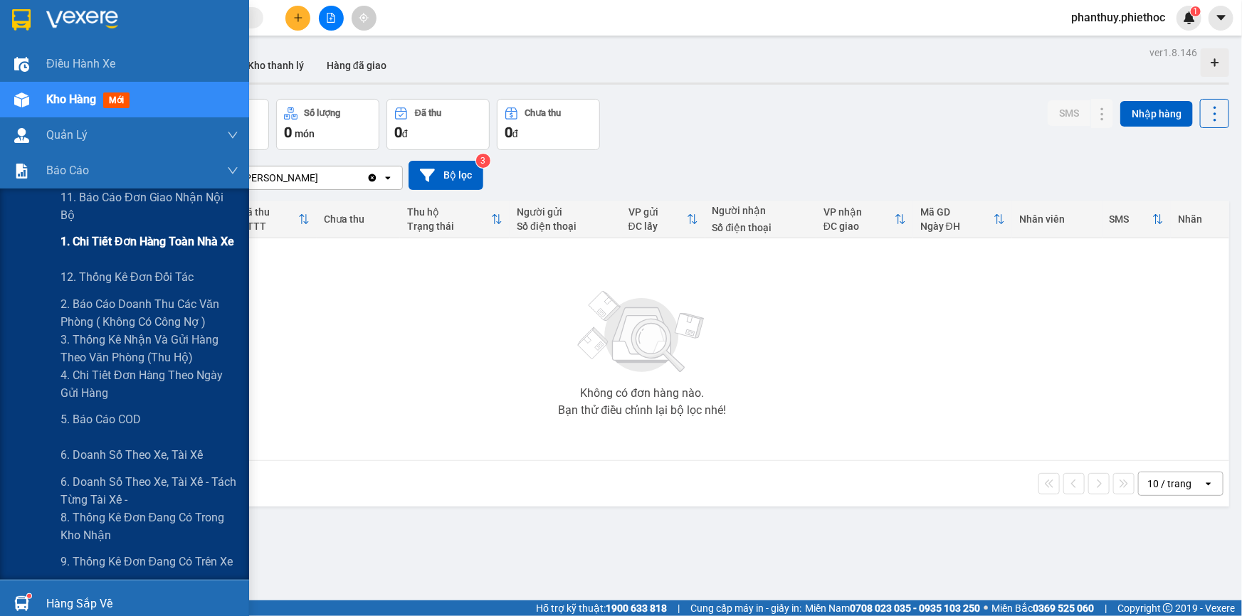
drag, startPoint x: 121, startPoint y: 253, endPoint x: 138, endPoint y: 245, distance: 18.8
click at [122, 252] on div "1. Chi tiết đơn hàng toàn nhà xe" at bounding box center [149, 242] width 178 height 36
